Goal: Task Accomplishment & Management: Use online tool/utility

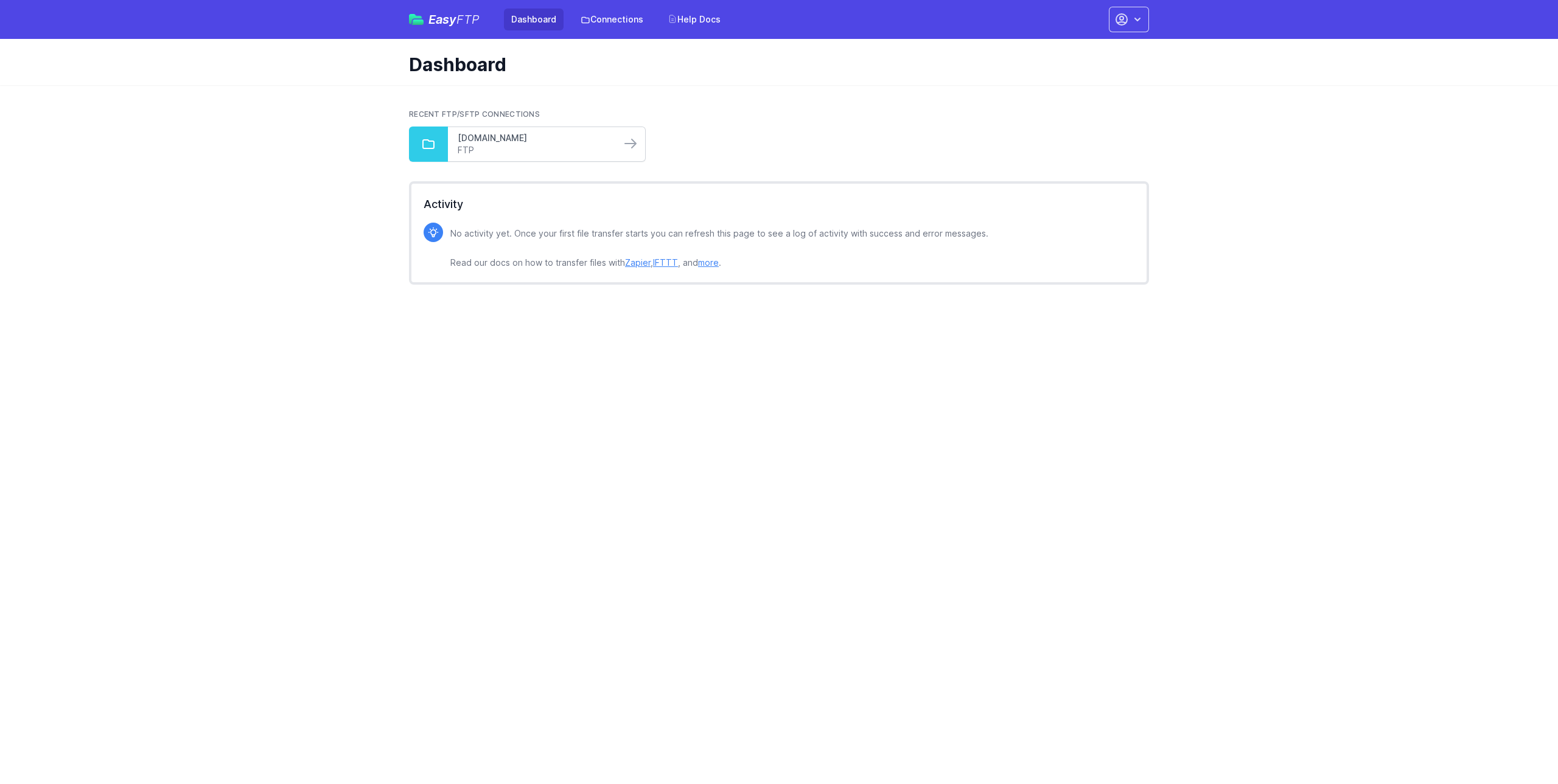
click at [539, 137] on link "[DOMAIN_NAME]" at bounding box center [534, 138] width 154 height 12
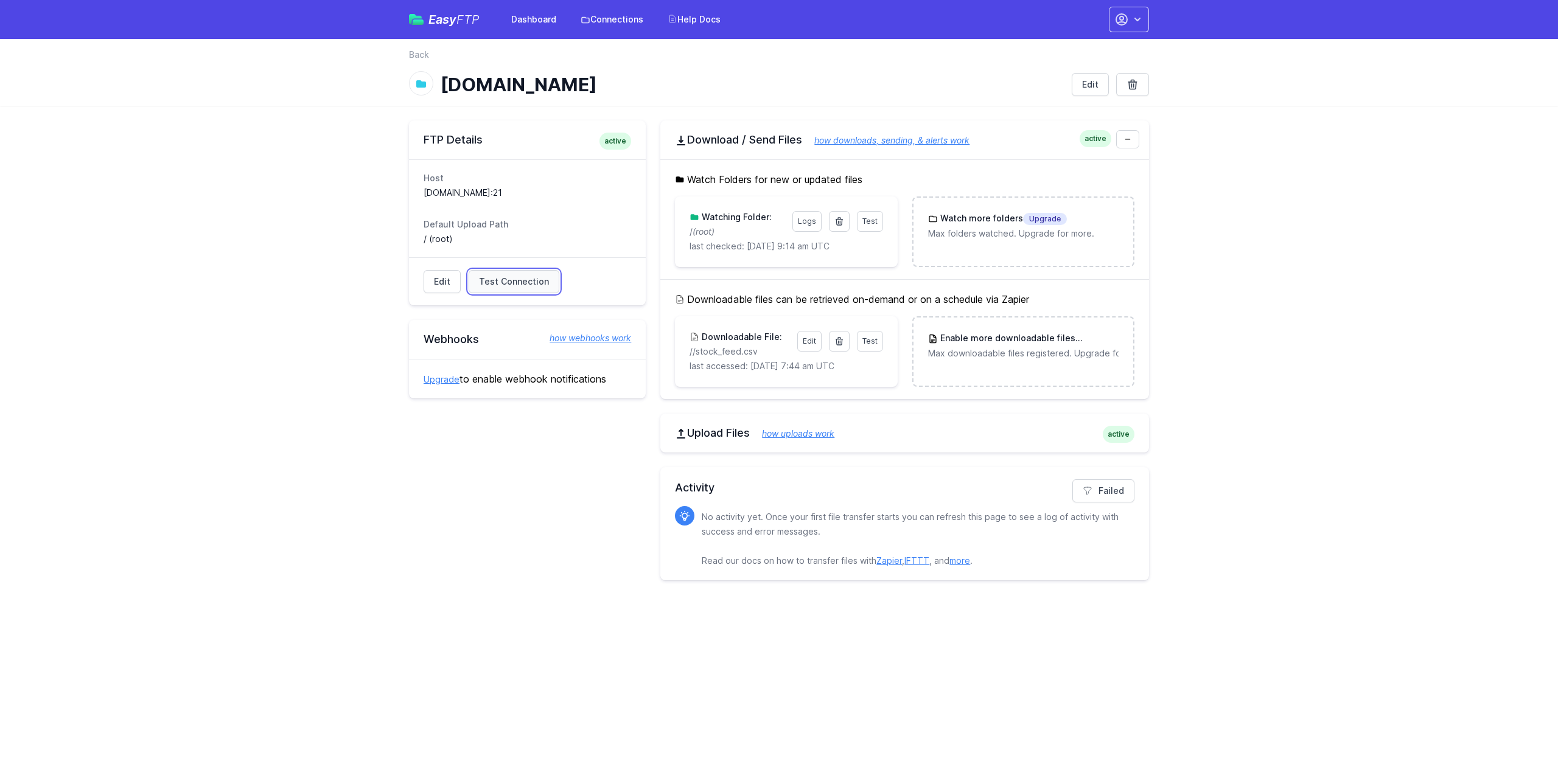
click at [523, 280] on span "Test Connection" at bounding box center [514, 282] width 70 height 12
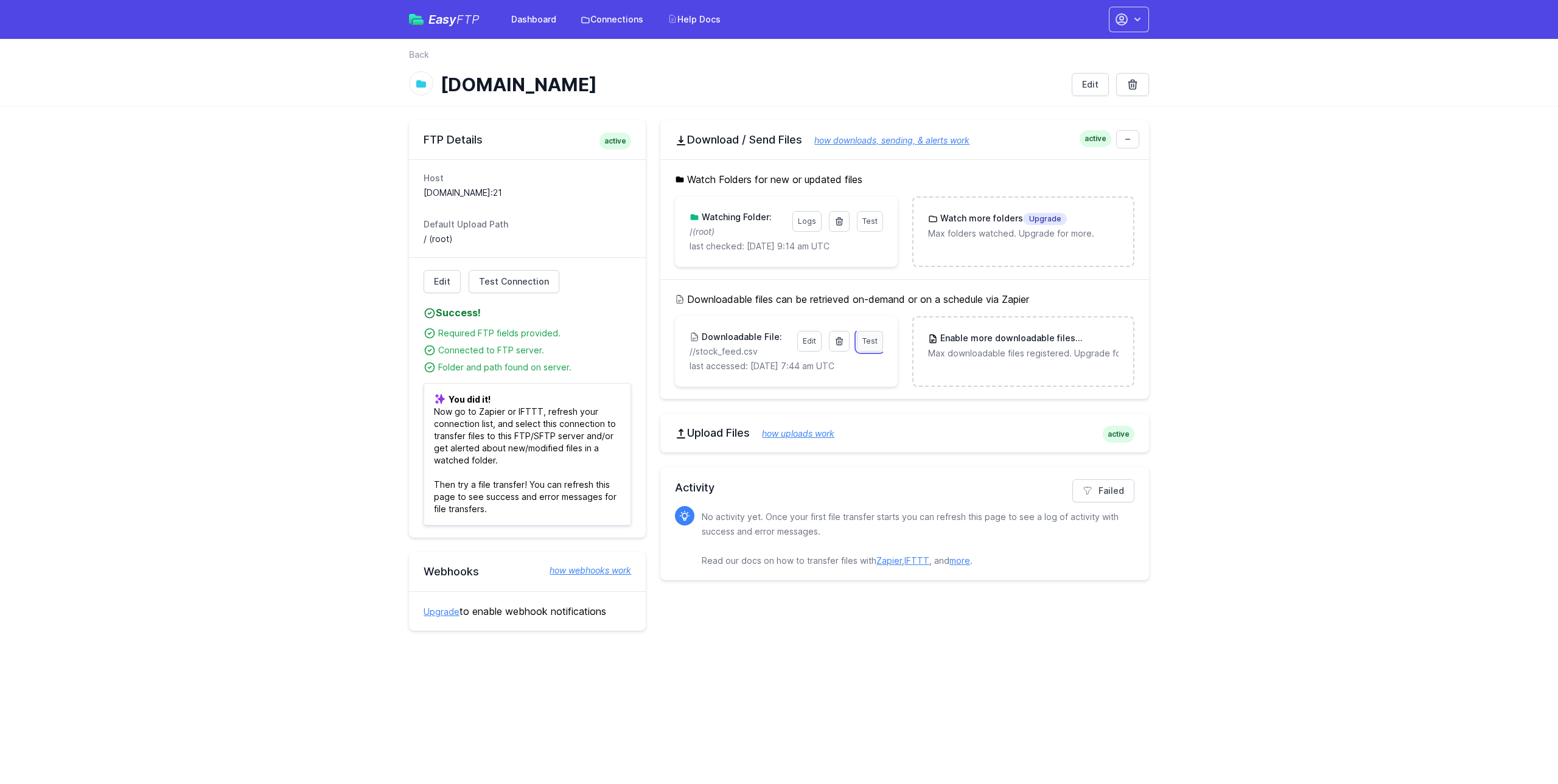
click at [871, 345] on link "Test" at bounding box center [870, 341] width 26 height 21
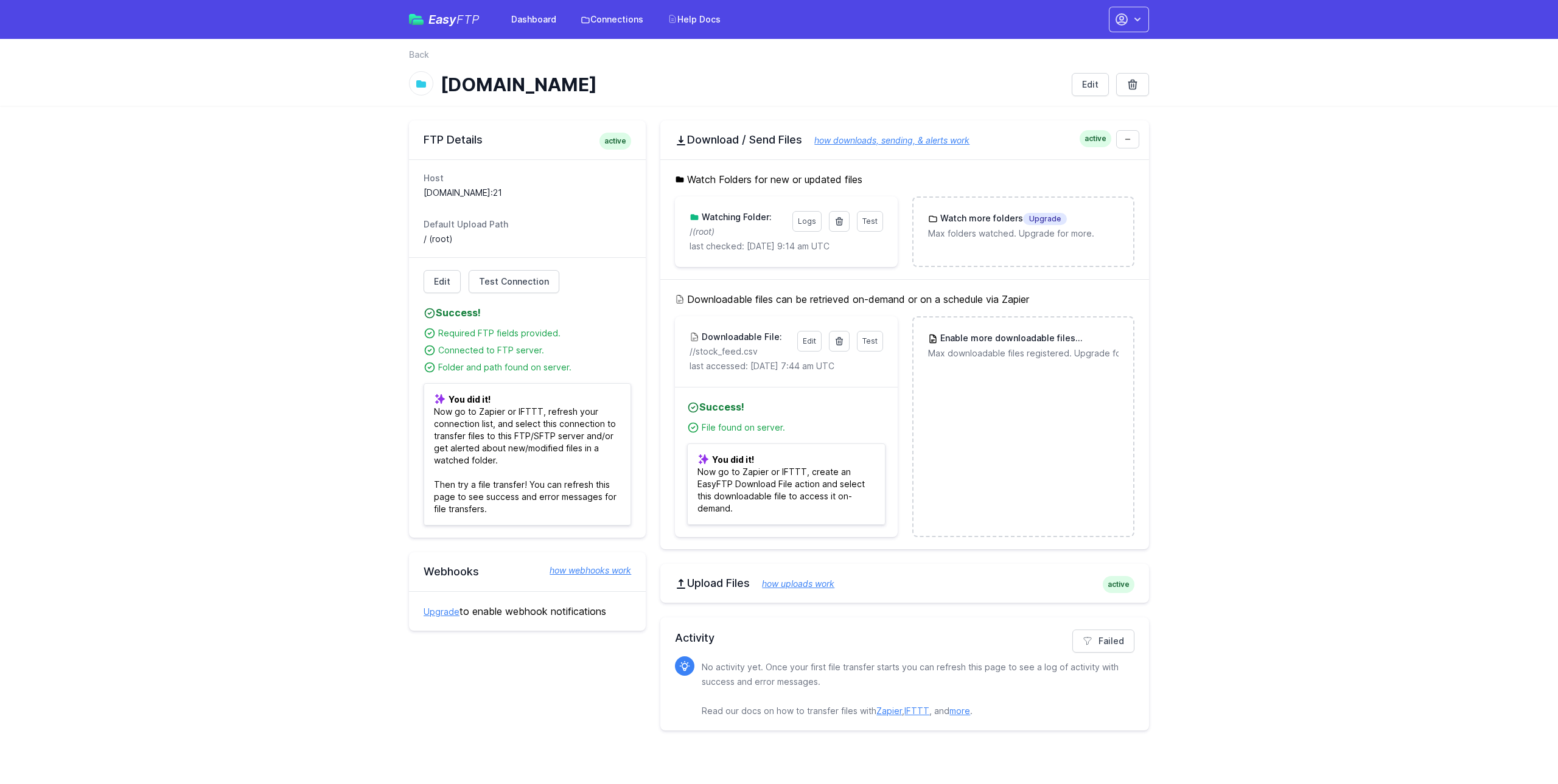
click at [763, 432] on div "File found on server." at bounding box center [793, 428] width 183 height 12
click at [427, 22] on link "Easy FTP" at bounding box center [444, 20] width 70 height 12
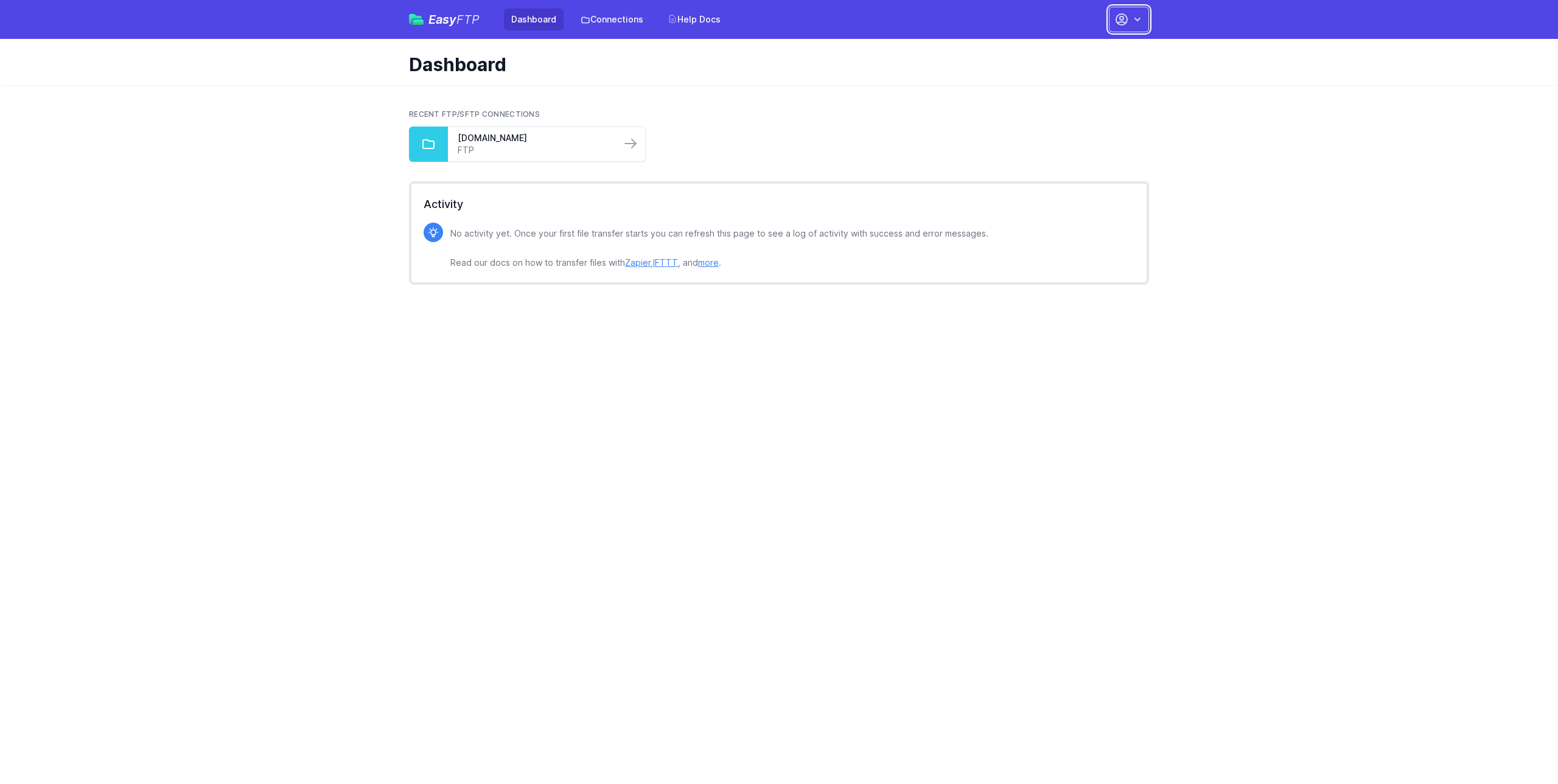
click at [1131, 23] on button "button" at bounding box center [1128, 19] width 40 height 25
click at [1068, 138] on link "Sign out" at bounding box center [1091, 138] width 117 height 22
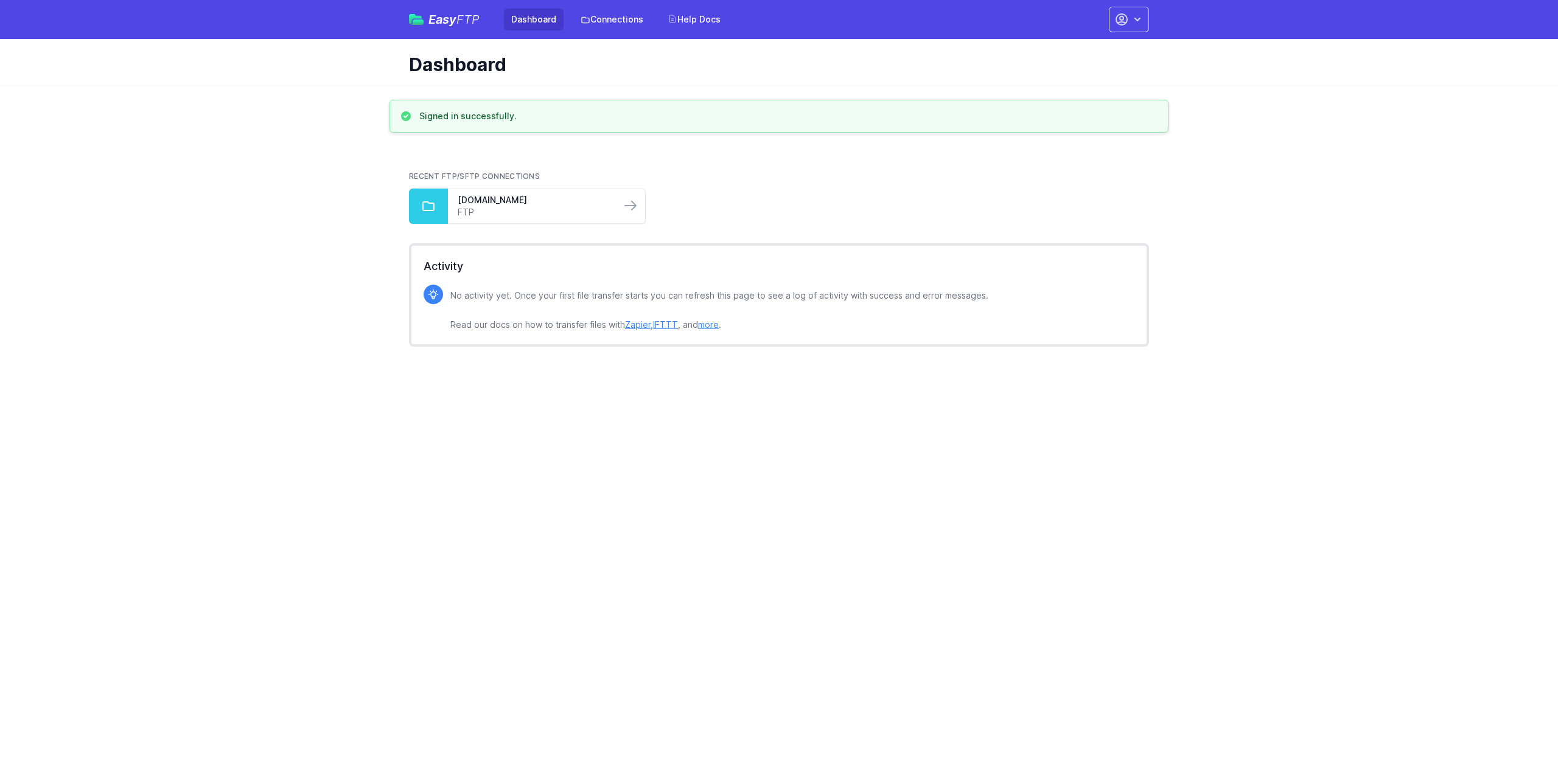
drag, startPoint x: 0, startPoint y: 0, endPoint x: 488, endPoint y: 307, distance: 576.5
click at [492, 308] on p "No activity yet. Once your first file transfer starts you can refresh this page…" at bounding box center [719, 310] width 538 height 44
click at [538, 212] on link "FTP" at bounding box center [534, 213] width 154 height 12
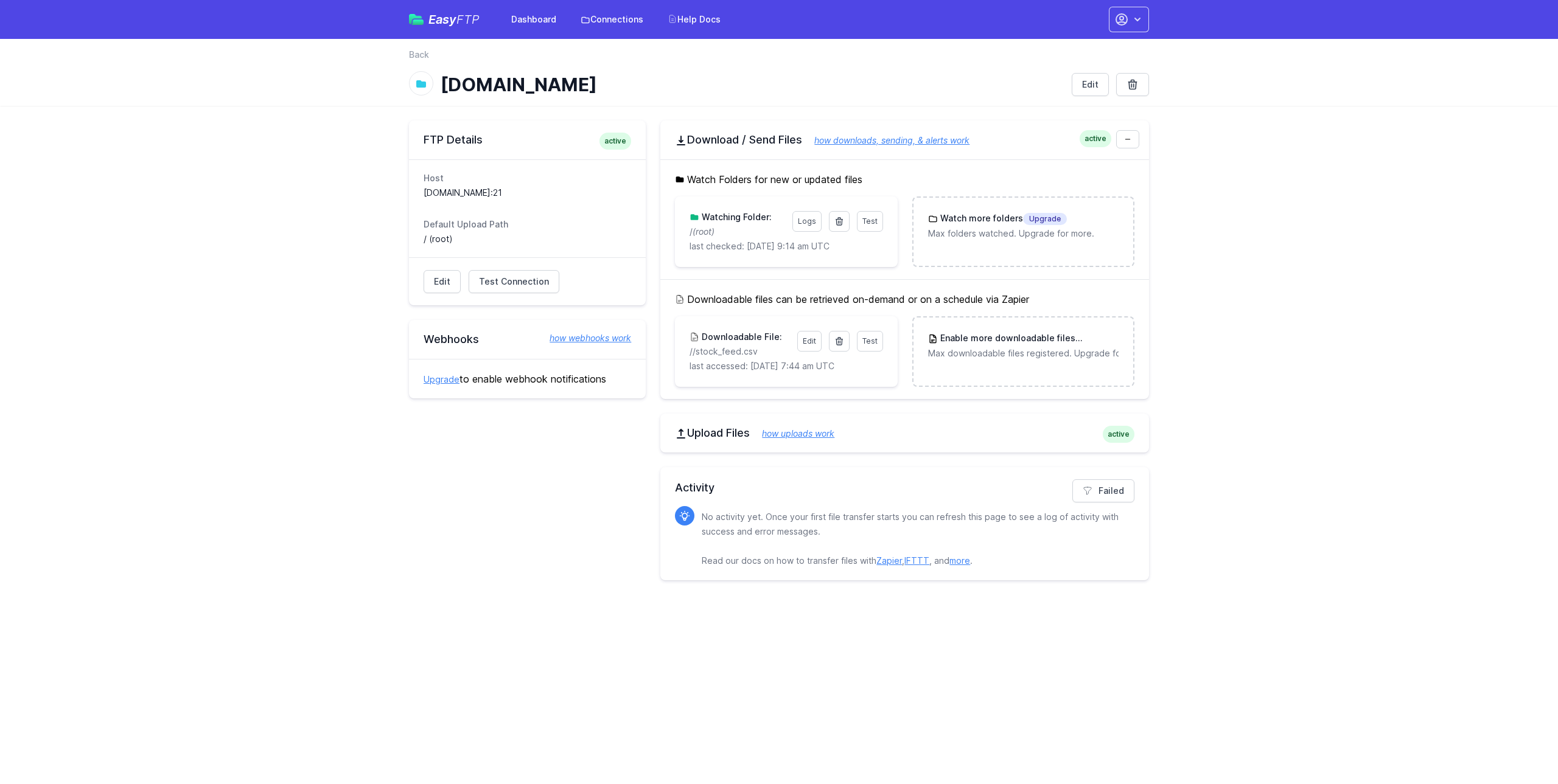
drag, startPoint x: 534, startPoint y: 193, endPoint x: 424, endPoint y: 194, distance: 110.0
click at [424, 194] on dd "[DOMAIN_NAME]:21" at bounding box center [527, 193] width 208 height 12
copy dd "[DOMAIN_NAME]"
click at [810, 340] on link "Edit" at bounding box center [809, 341] width 24 height 21
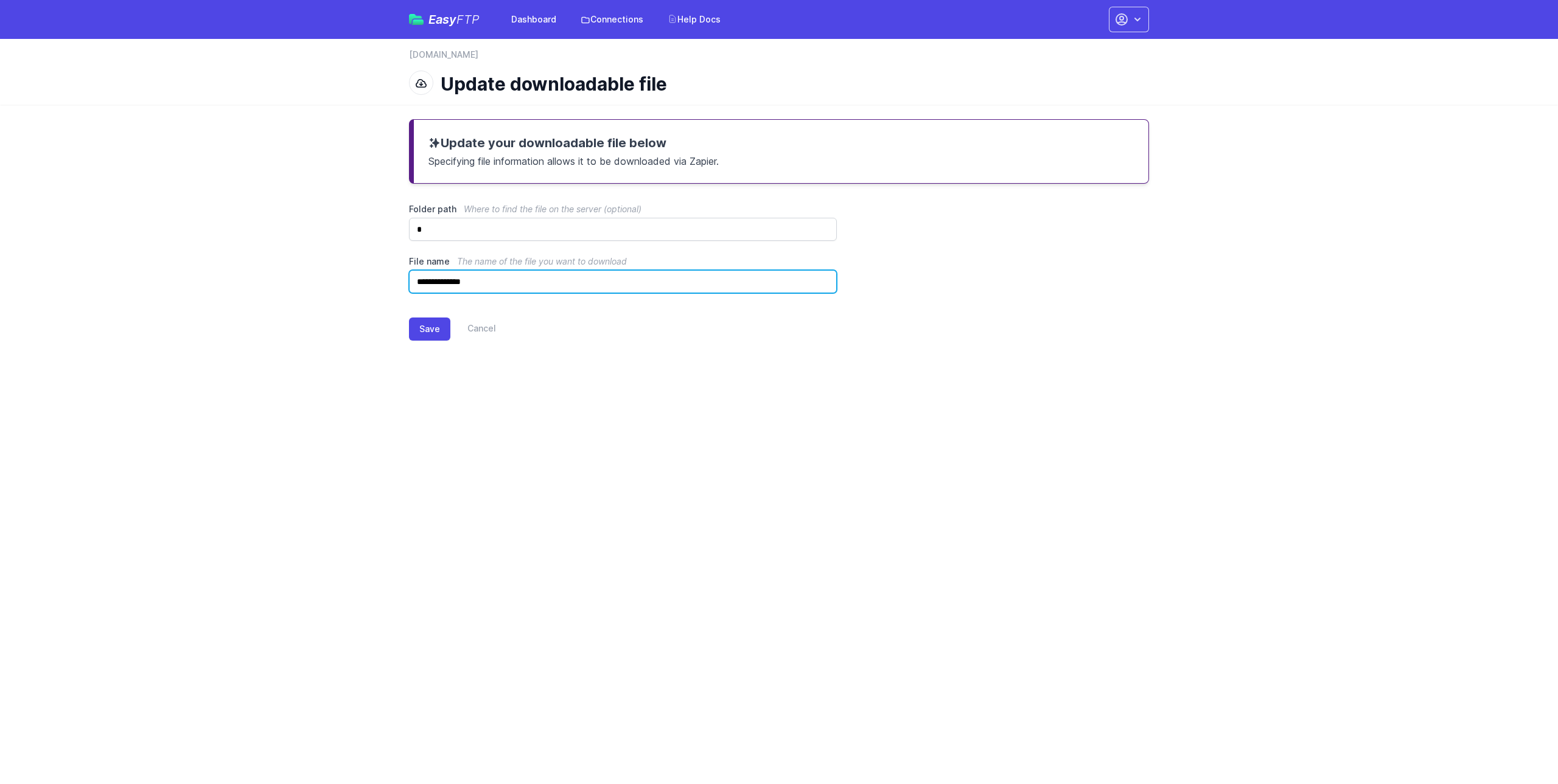
drag, startPoint x: 490, startPoint y: 282, endPoint x: 414, endPoint y: 281, distance: 76.0
click at [414, 281] on input "**********" at bounding box center [623, 282] width 428 height 23
